Goal: Navigation & Orientation: Understand site structure

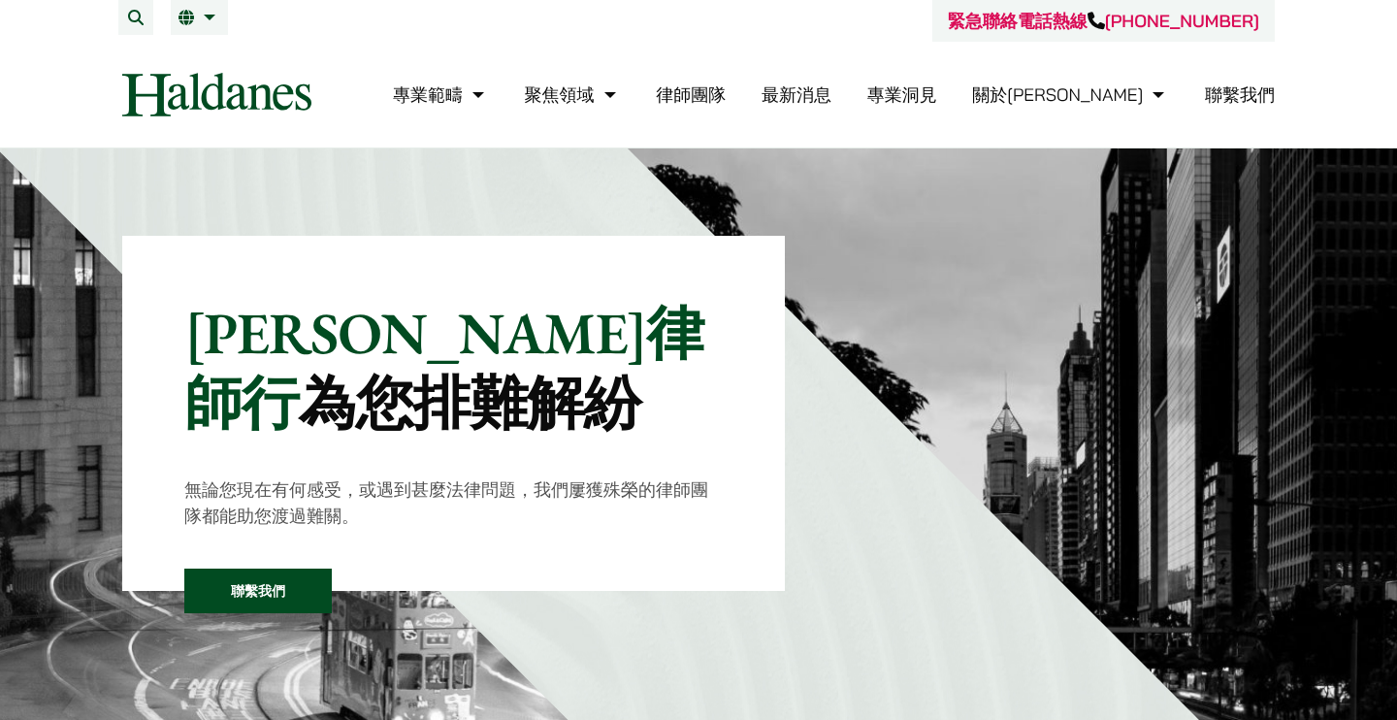
click at [1223, 88] on link "聯繫我們" at bounding box center [1240, 94] width 70 height 22
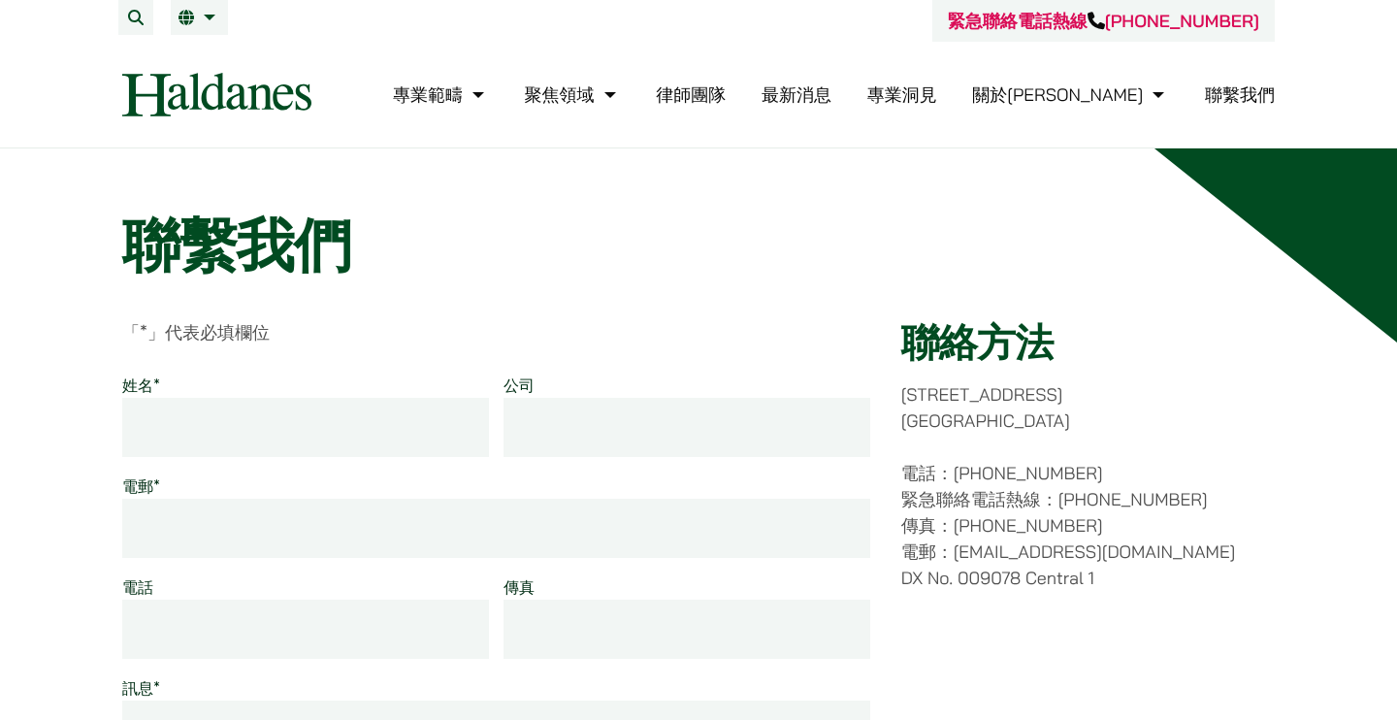
click at [832, 96] on link "最新消息" at bounding box center [797, 94] width 70 height 22
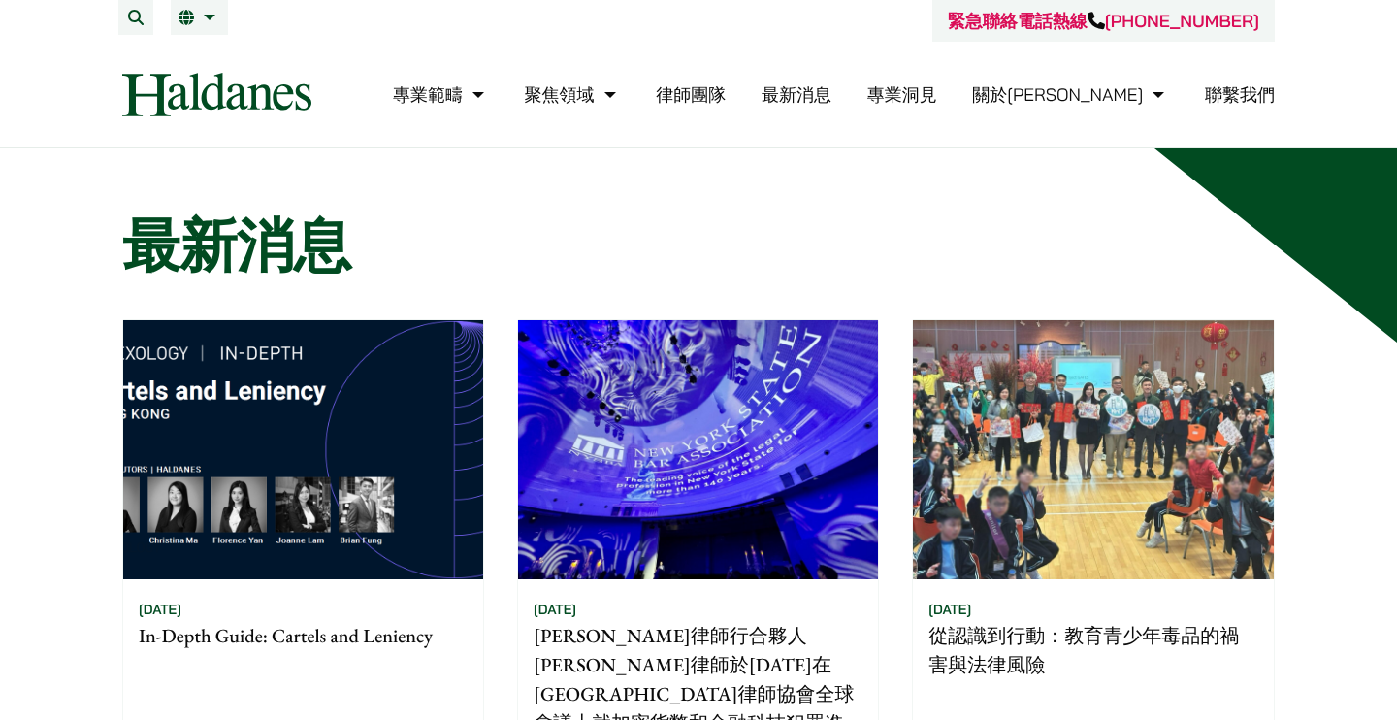
click at [726, 85] on link "律師團隊" at bounding box center [691, 94] width 70 height 22
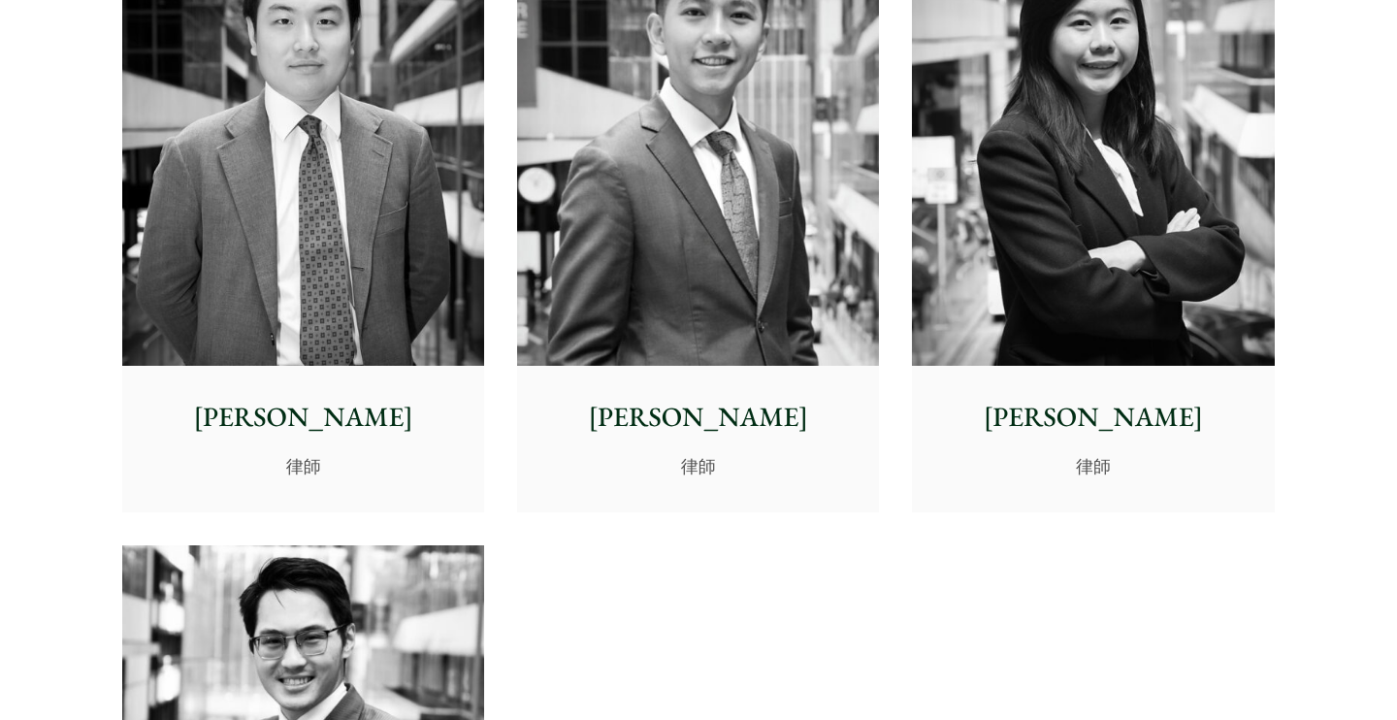
scroll to position [8251, 0]
